Goal: Transaction & Acquisition: Obtain resource

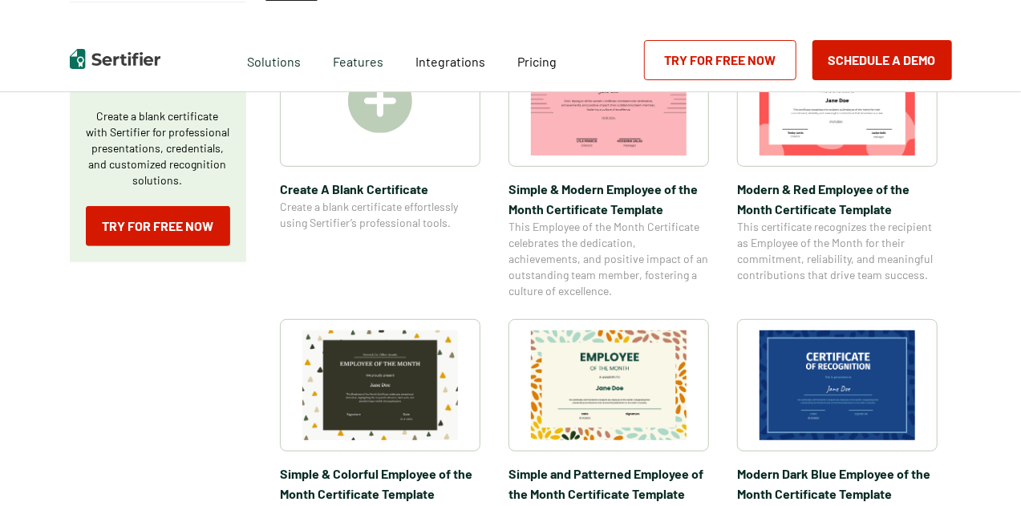
scroll to position [301, 0]
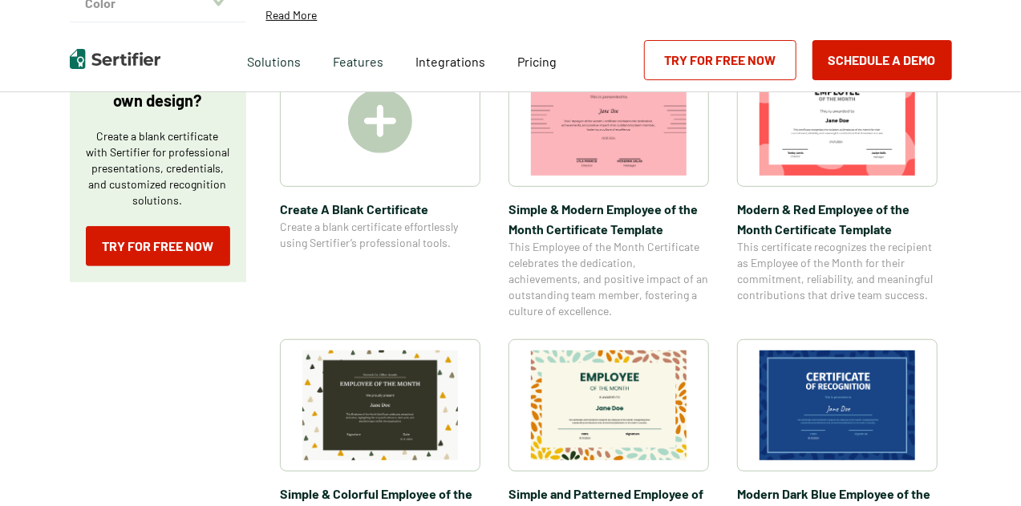
drag, startPoint x: 1023, startPoint y: 36, endPoint x: 1025, endPoint y: 141, distance: 105.1
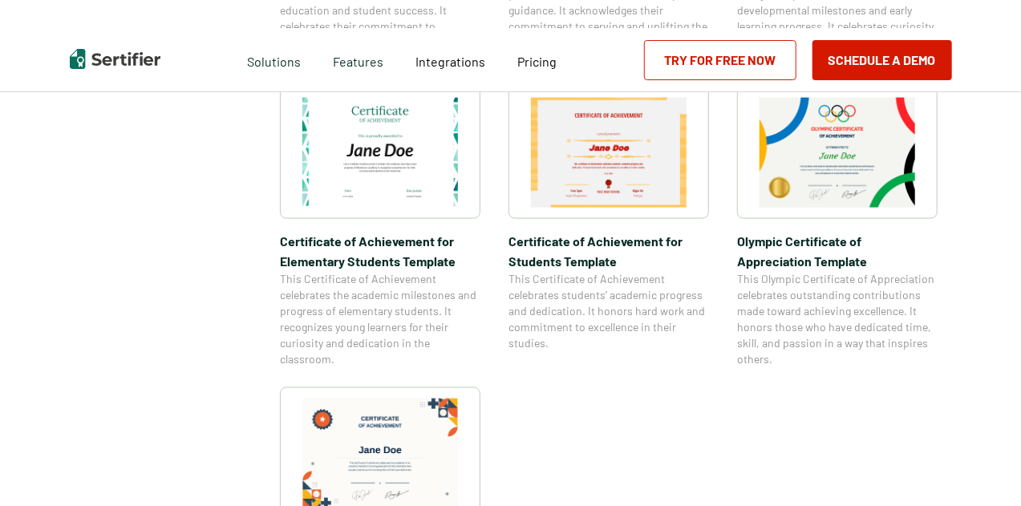
scroll to position [1118, 0]
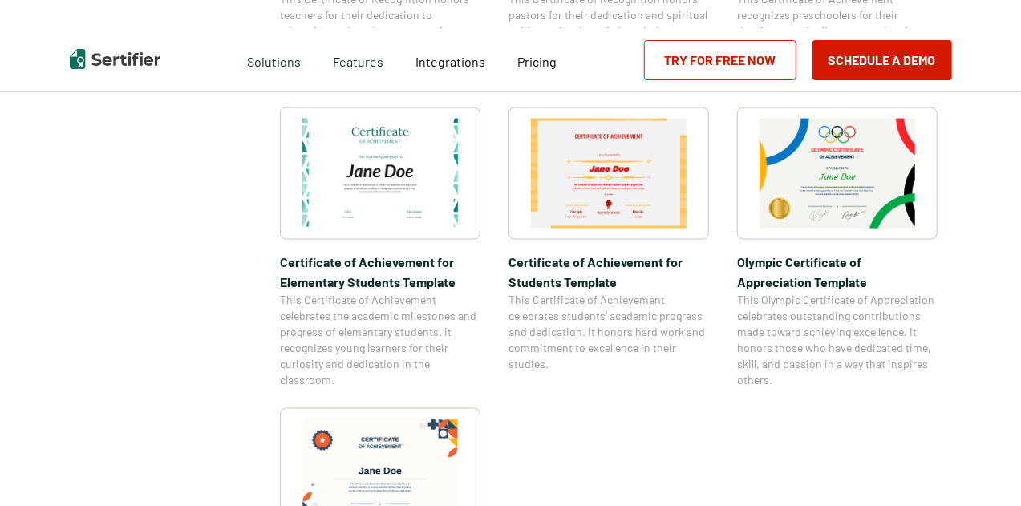
click at [614, 193] on img at bounding box center [609, 174] width 156 height 110
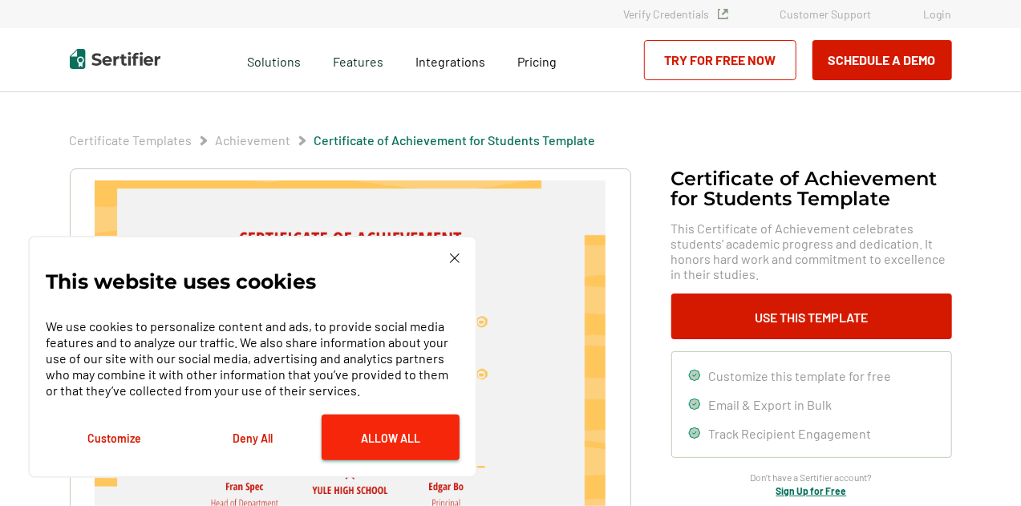
click at [391, 445] on button "Allow All" at bounding box center [391, 438] width 138 height 46
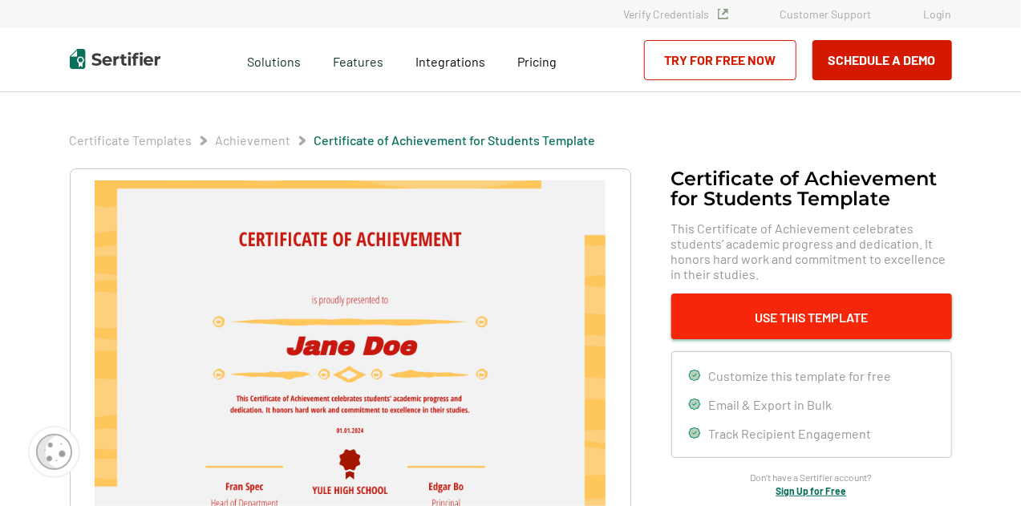
click at [803, 312] on button "Use This Template" at bounding box center [811, 316] width 281 height 46
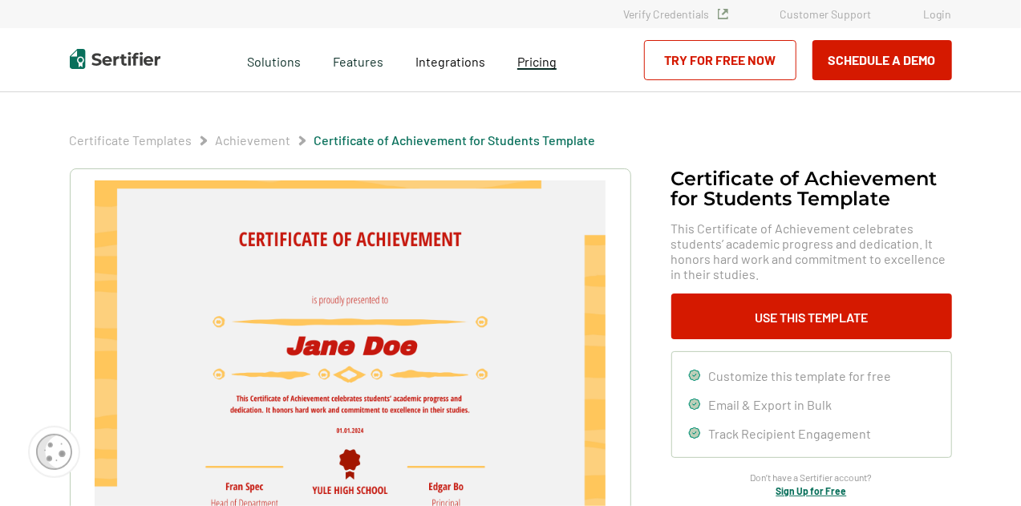
click at [521, 70] on link "Pricing" at bounding box center [536, 60] width 39 height 20
